Goal: Task Accomplishment & Management: Manage account settings

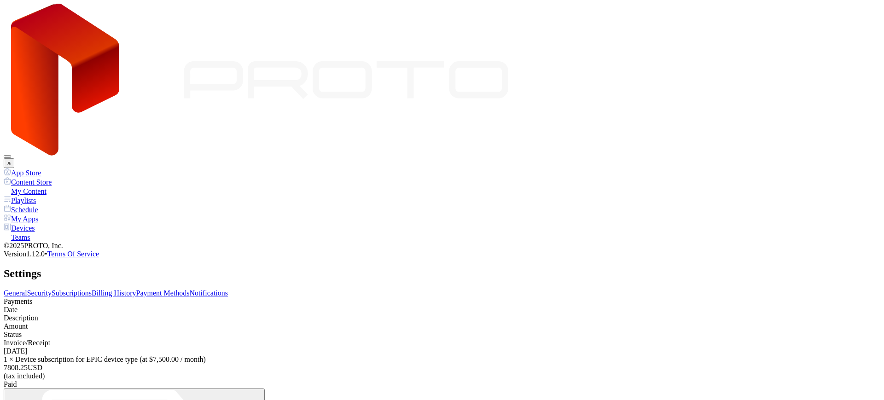
click at [190, 289] on link "Payment Methods" at bounding box center [162, 293] width 53 height 8
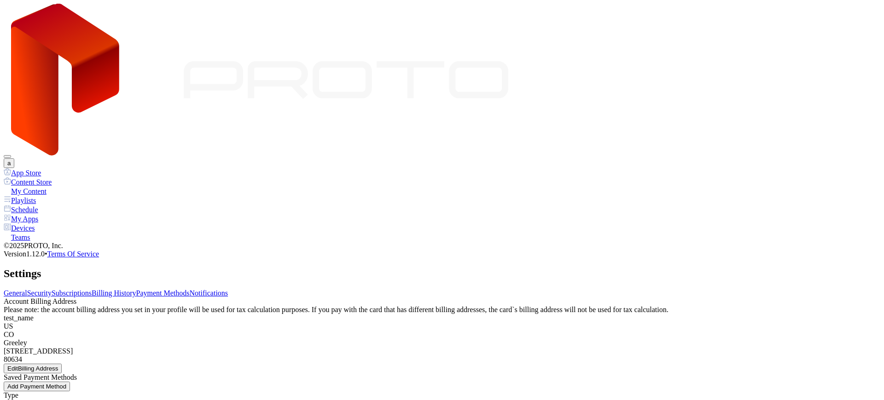
click at [693, 297] on div "Account Billing Address Please note: the account billing address you set in you…" at bounding box center [442, 335] width 877 height 76
click at [14, 158] on button "a" at bounding box center [9, 163] width 11 height 10
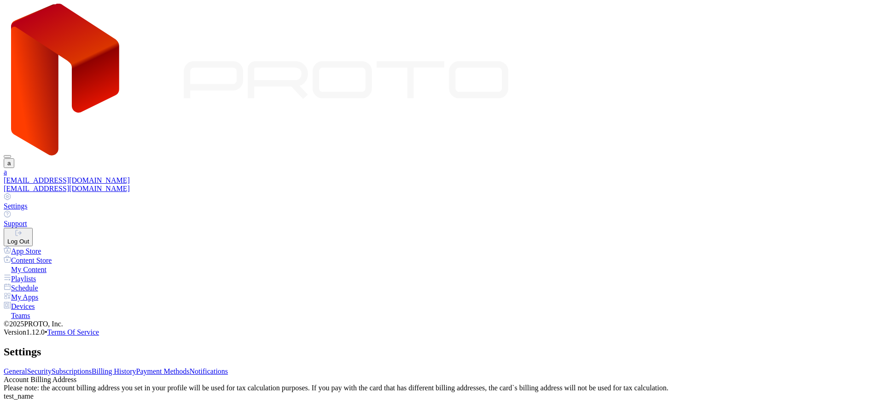
click at [29, 238] on div "Log Out" at bounding box center [18, 241] width 22 height 7
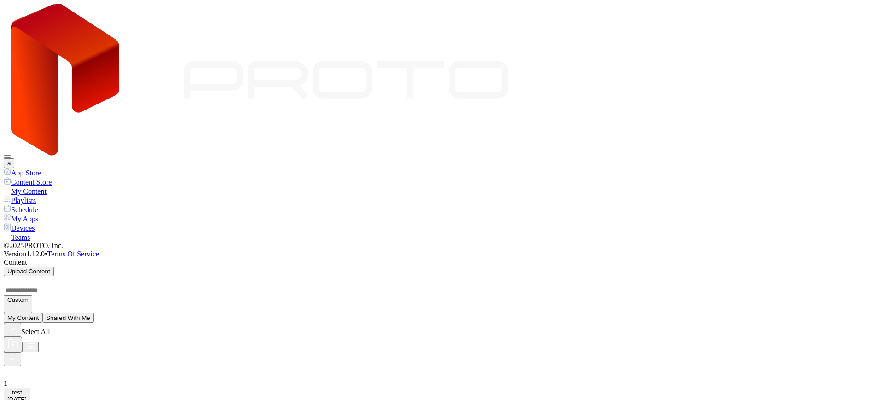
click at [14, 158] on button "a" at bounding box center [9, 163] width 11 height 10
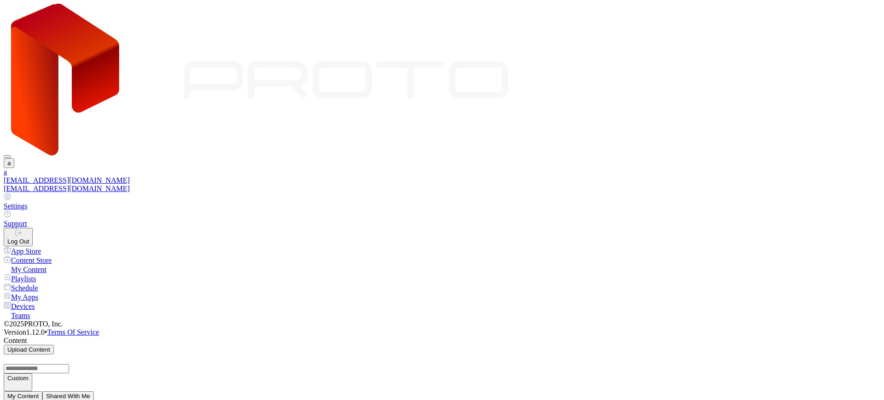
click at [774, 202] on div "Settings" at bounding box center [442, 206] width 877 height 8
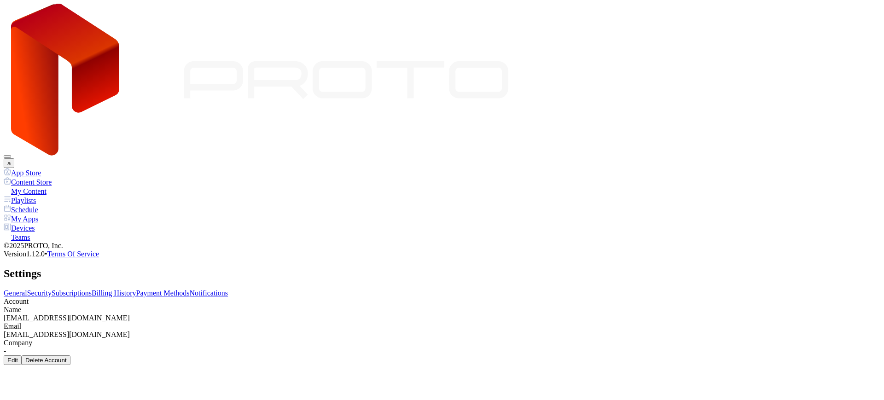
click at [279, 289] on div "General Security Subscriptions Billing History Payment Methods Notifications Ac…" at bounding box center [442, 327] width 877 height 76
click at [136, 289] on link "Billing History" at bounding box center [114, 293] width 44 height 8
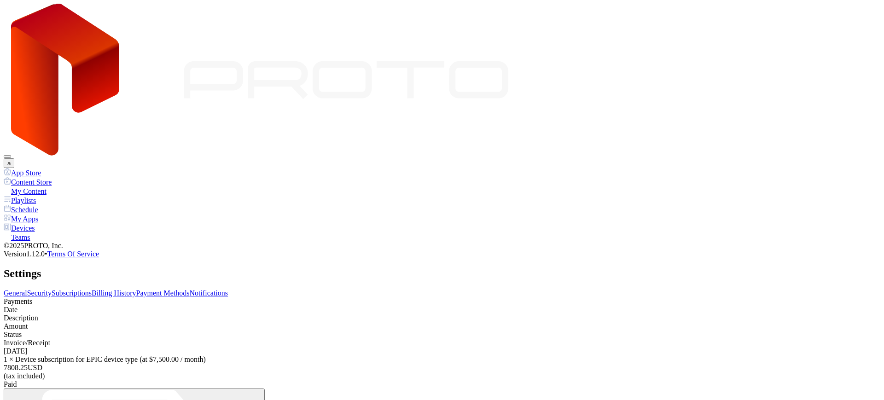
click at [190, 289] on link "Payment Methods" at bounding box center [162, 293] width 53 height 8
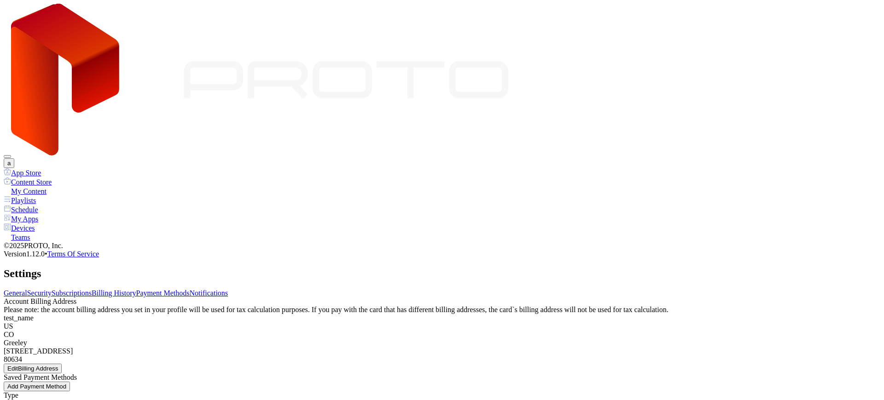
click at [52, 289] on link "Security" at bounding box center [39, 293] width 24 height 8
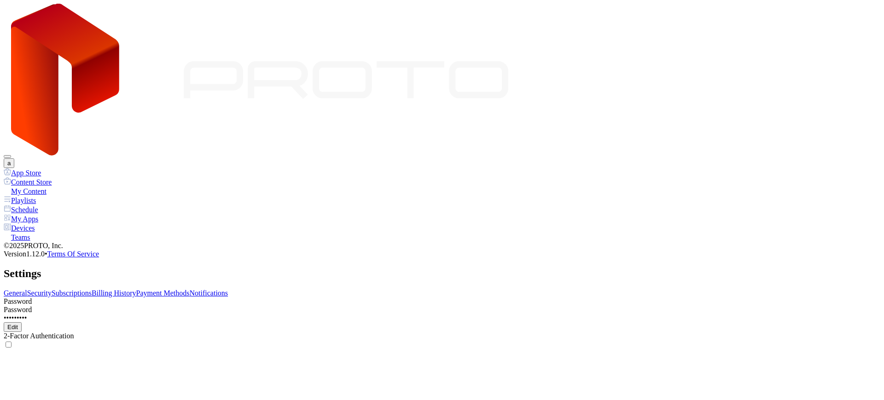
click at [92, 289] on link "Subscriptions" at bounding box center [72, 293] width 40 height 8
click at [136, 289] on link "Billing History" at bounding box center [114, 293] width 44 height 8
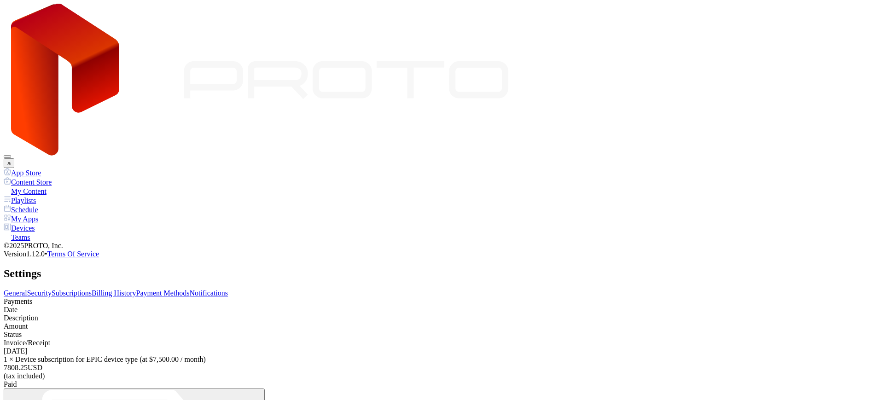
click at [92, 289] on link "Subscriptions" at bounding box center [72, 293] width 40 height 8
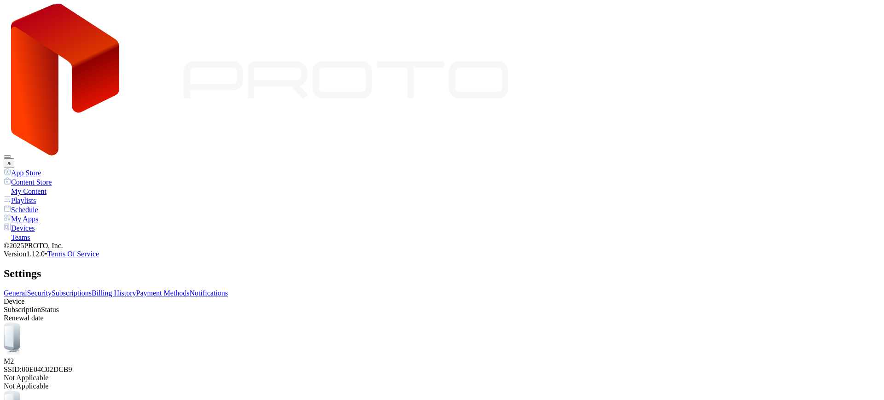
click at [136, 289] on link "Billing History" at bounding box center [114, 293] width 44 height 8
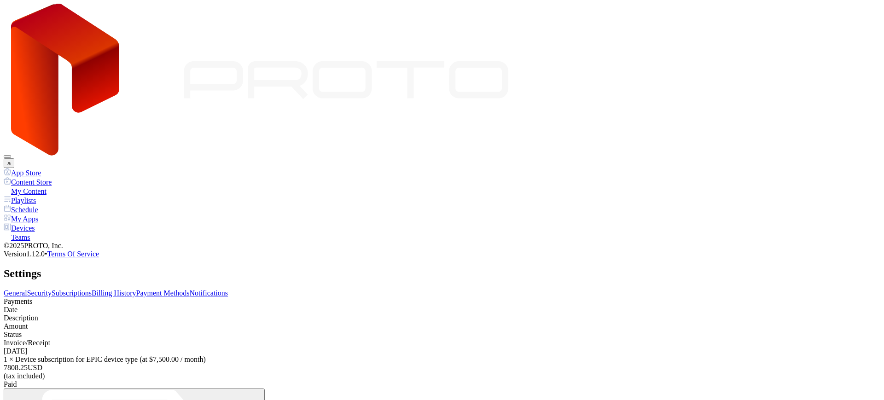
click at [609, 289] on div "General Security Subscriptions Billing History Payment Methods Notifications" at bounding box center [442, 293] width 877 height 8
click at [190, 289] on link "Payment Methods" at bounding box center [162, 293] width 53 height 8
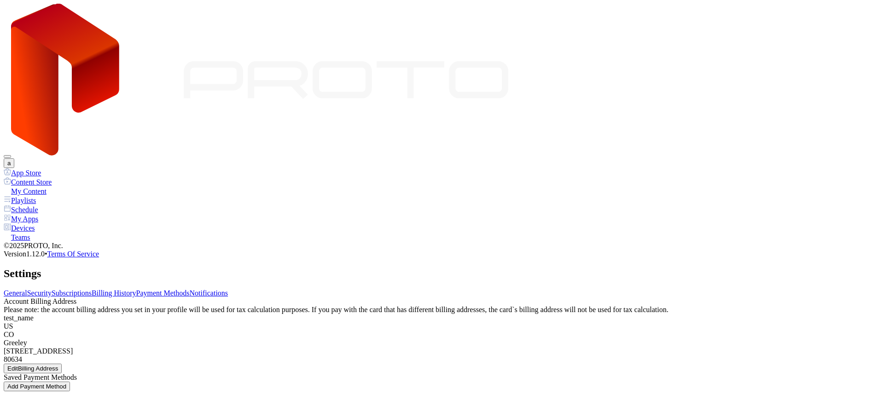
click at [136, 289] on link "Billing History" at bounding box center [114, 293] width 44 height 8
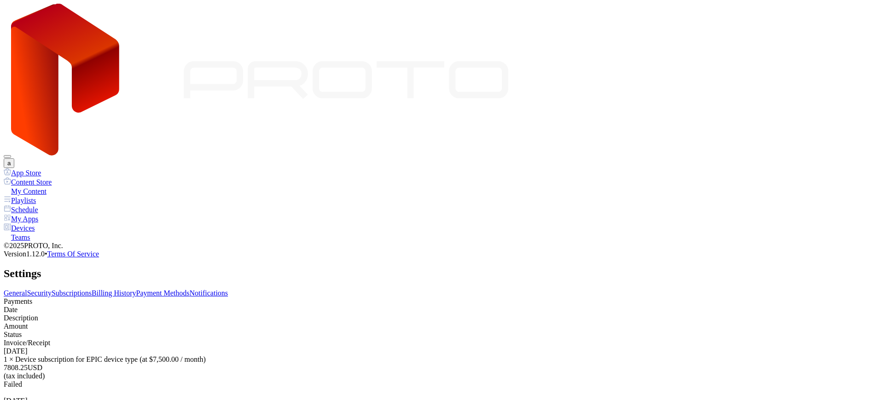
click at [190, 289] on link "Payment Methods" at bounding box center [162, 293] width 53 height 8
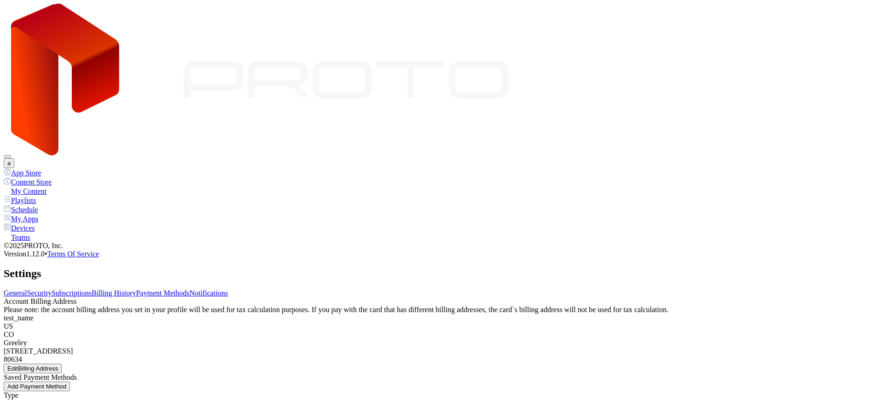
scroll to position [0, 0]
click at [11, 223] on icon at bounding box center [7, 226] width 7 height 7
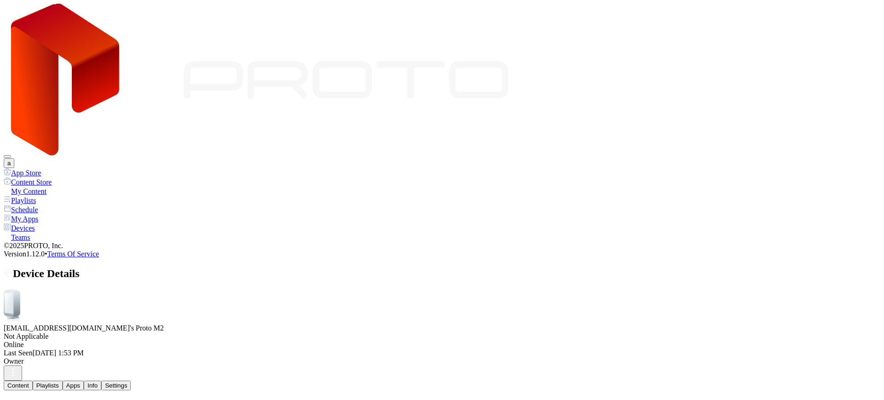
click at [63, 381] on button "Playlists" at bounding box center [48, 386] width 30 height 10
click at [127, 382] on div "Settings" at bounding box center [116, 385] width 22 height 7
click at [101, 381] on button "Info" at bounding box center [92, 386] width 17 height 10
click at [84, 381] on button "Apps" at bounding box center [73, 386] width 21 height 10
click at [98, 382] on div "Info" at bounding box center [92, 385] width 10 height 7
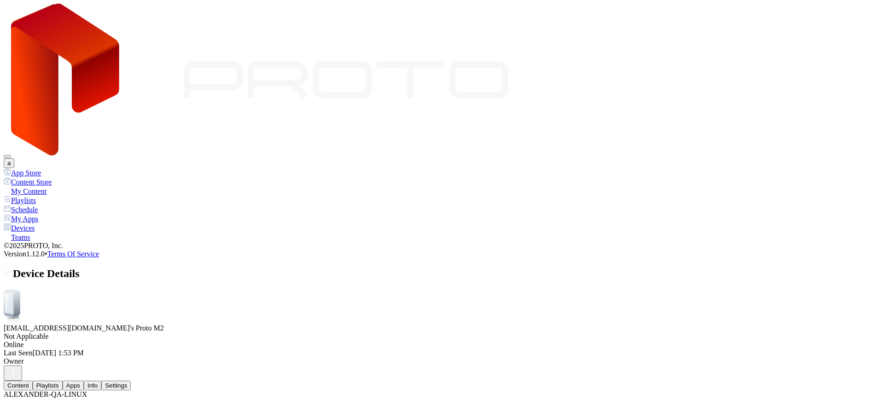
scroll to position [121, 0]
click at [41, 223] on div "Devices" at bounding box center [442, 227] width 877 height 9
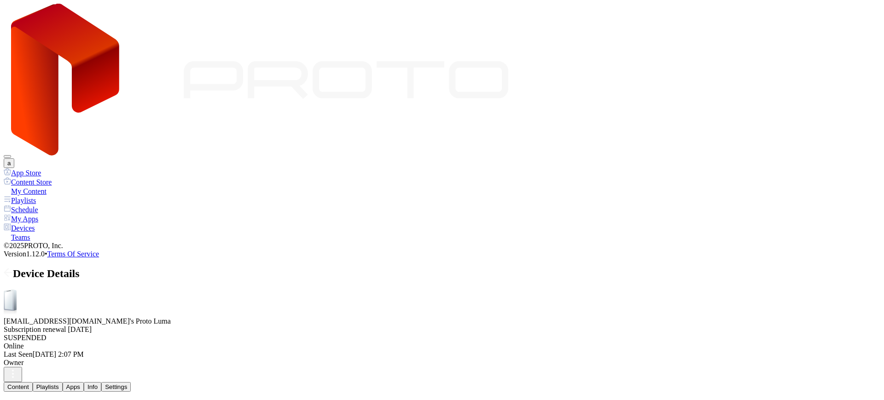
click at [14, 158] on button "a" at bounding box center [9, 163] width 11 height 10
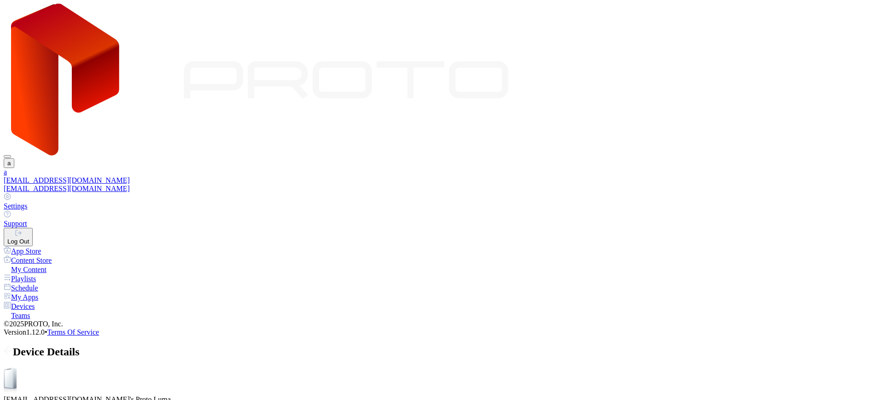
click at [775, 202] on div "Settings" at bounding box center [442, 206] width 877 height 8
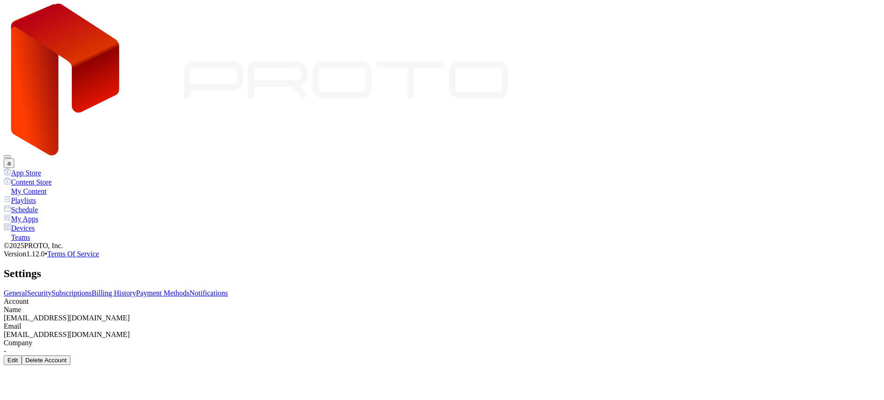
click at [136, 289] on link "Billing History" at bounding box center [114, 293] width 44 height 8
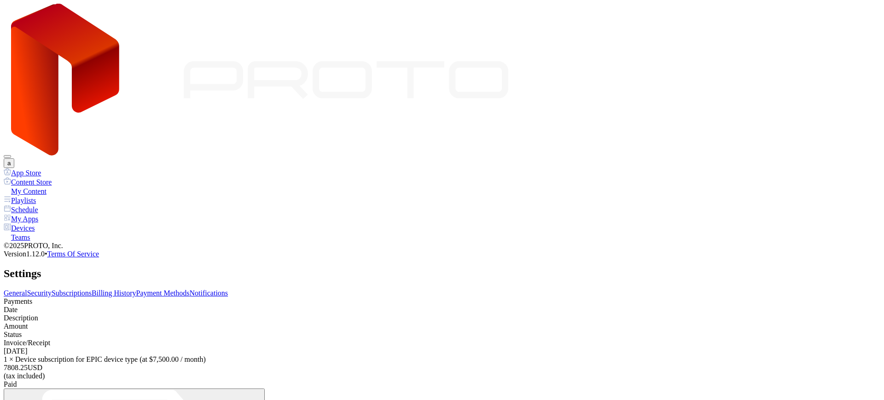
click at [190, 289] on link "Payment Methods" at bounding box center [162, 293] width 53 height 8
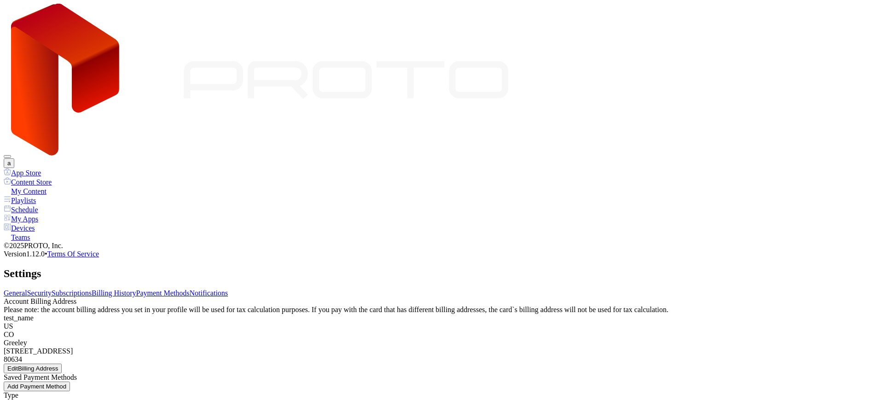
click at [92, 289] on link "Subscriptions" at bounding box center [72, 293] width 40 height 8
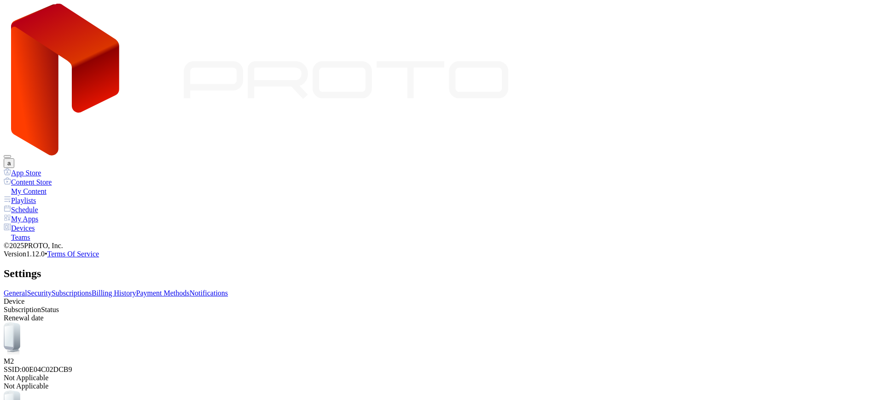
click at [730, 27] on div "a" at bounding box center [442, 86] width 877 height 164
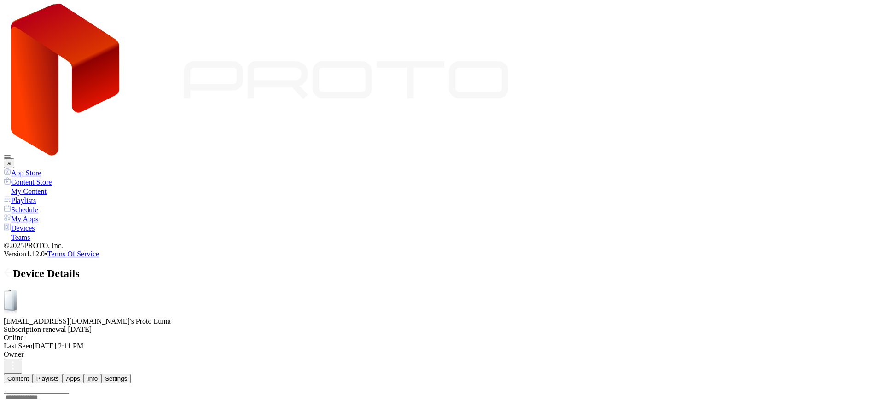
click at [13, 268] on icon at bounding box center [8, 272] width 9 height 9
